Goal: Task Accomplishment & Management: Manage account settings

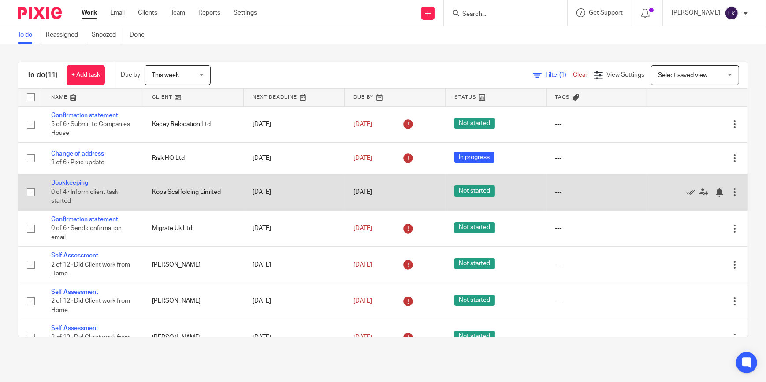
click at [165, 189] on td "Kopa Scaffolding Limited" at bounding box center [193, 192] width 101 height 36
click at [84, 184] on link "Bookkeeping" at bounding box center [69, 183] width 37 height 6
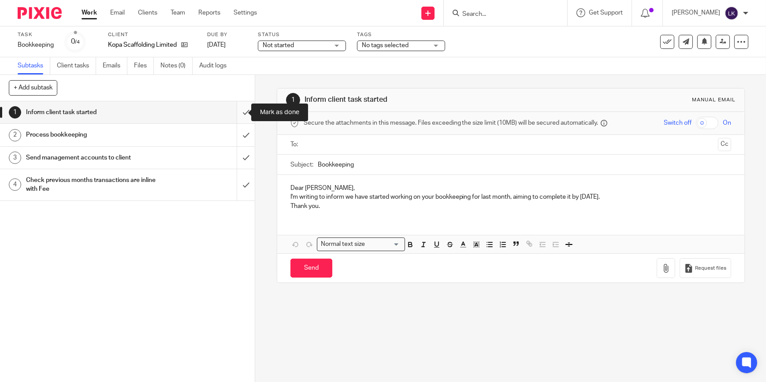
click at [234, 114] on input "submit" at bounding box center [127, 112] width 255 height 22
click at [235, 132] on input "submit" at bounding box center [127, 135] width 255 height 22
click at [238, 154] on input "submit" at bounding box center [127, 158] width 255 height 22
click at [238, 180] on input "submit" at bounding box center [127, 184] width 255 height 31
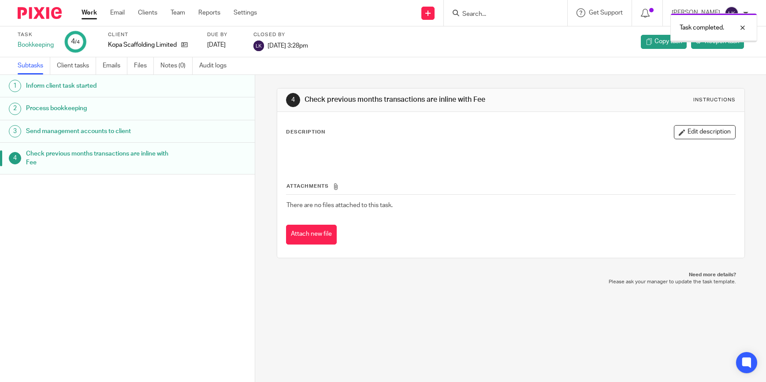
click at [85, 12] on link "Work" at bounding box center [89, 12] width 15 height 9
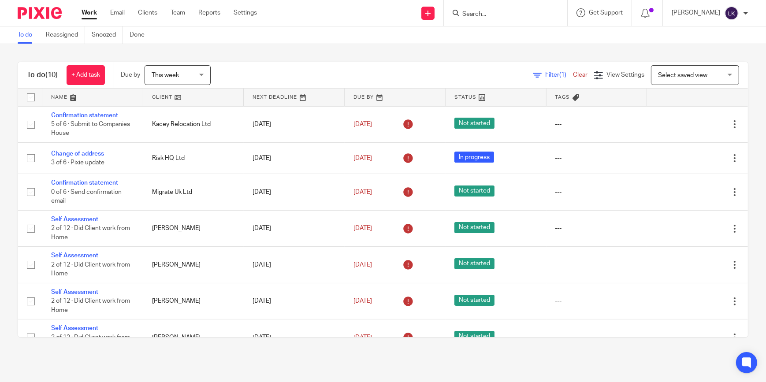
click at [170, 75] on span "This week" at bounding box center [165, 75] width 27 height 6
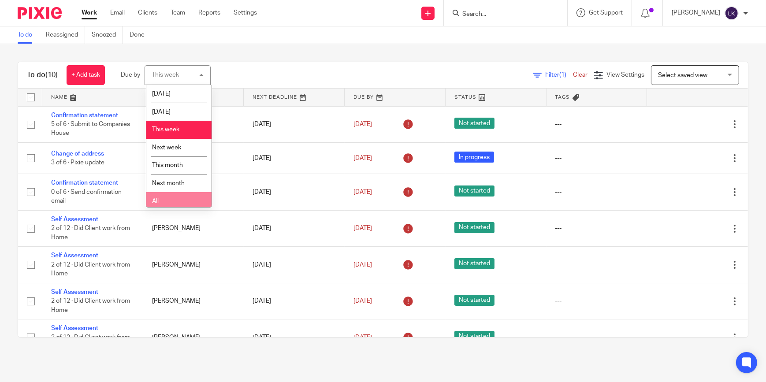
click at [172, 198] on li "All" at bounding box center [178, 201] width 65 height 18
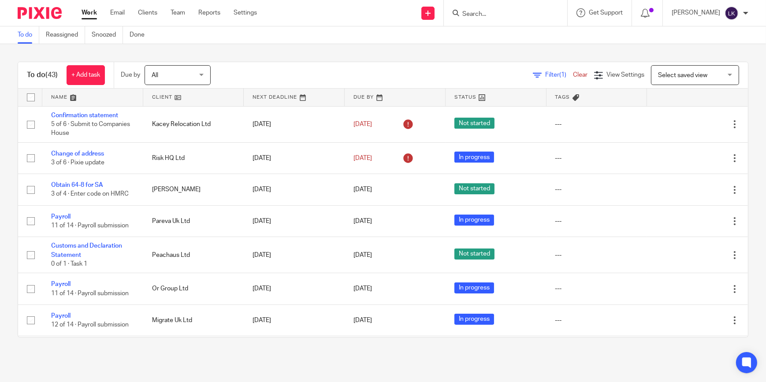
click at [90, 13] on link "Work" at bounding box center [89, 12] width 15 height 9
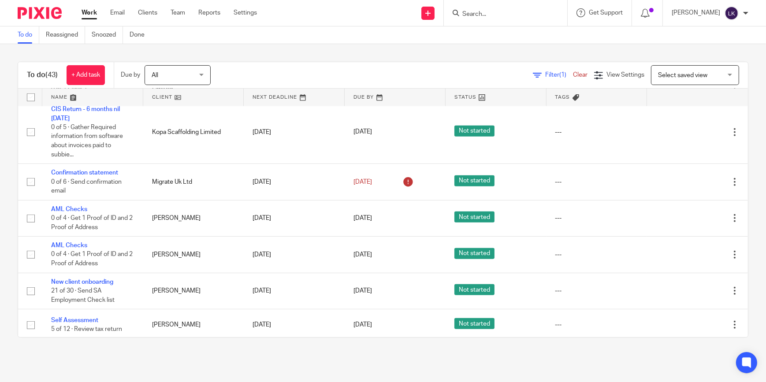
scroll to position [1082, 0]
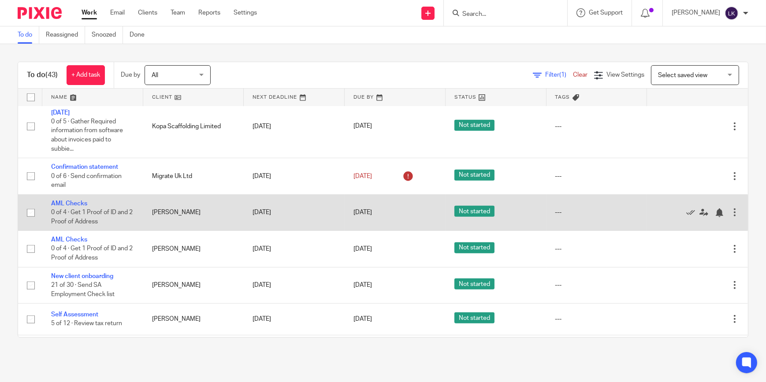
click at [28, 205] on input "checkbox" at bounding box center [30, 213] width 17 height 17
checkbox input "true"
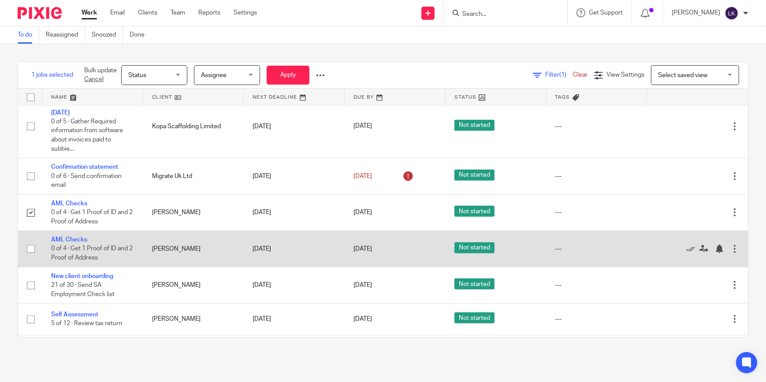
click at [30, 243] on input "checkbox" at bounding box center [30, 249] width 17 height 17
checkbox input "true"
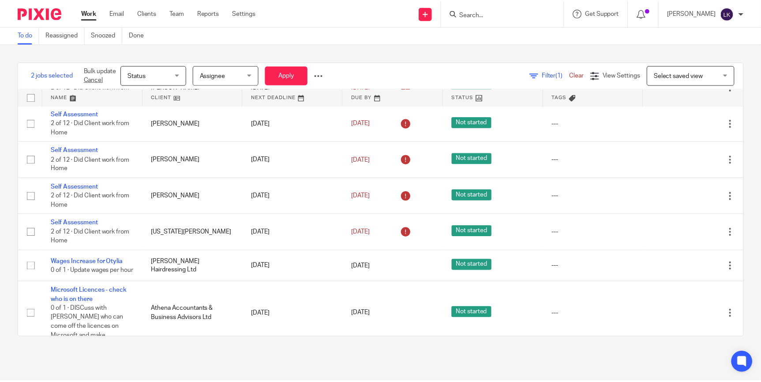
scroll to position [1428, 0]
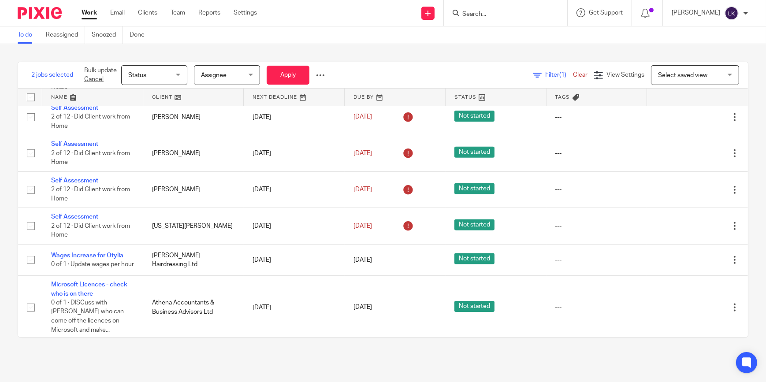
click at [318, 75] on div at bounding box center [320, 75] width 9 height 9
click at [300, 109] on button "Delete" at bounding box center [301, 109] width 46 height 11
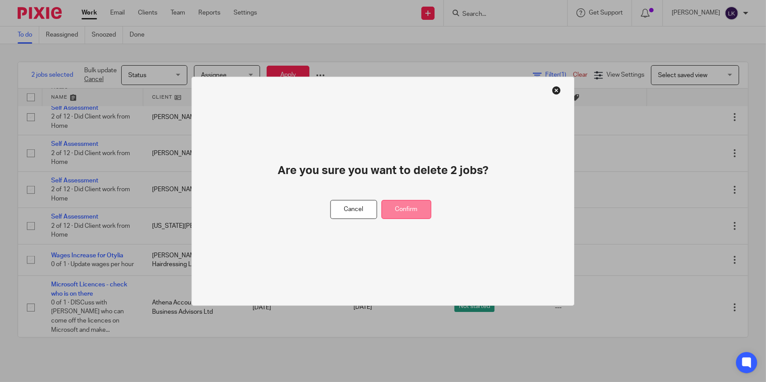
click at [403, 204] on button "Confirm" at bounding box center [407, 209] width 50 height 19
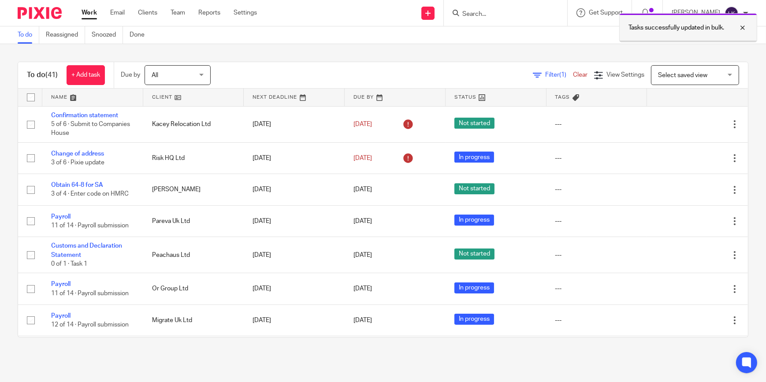
click at [744, 27] on div at bounding box center [737, 27] width 24 height 11
